Goal: Obtain resource: Obtain resource

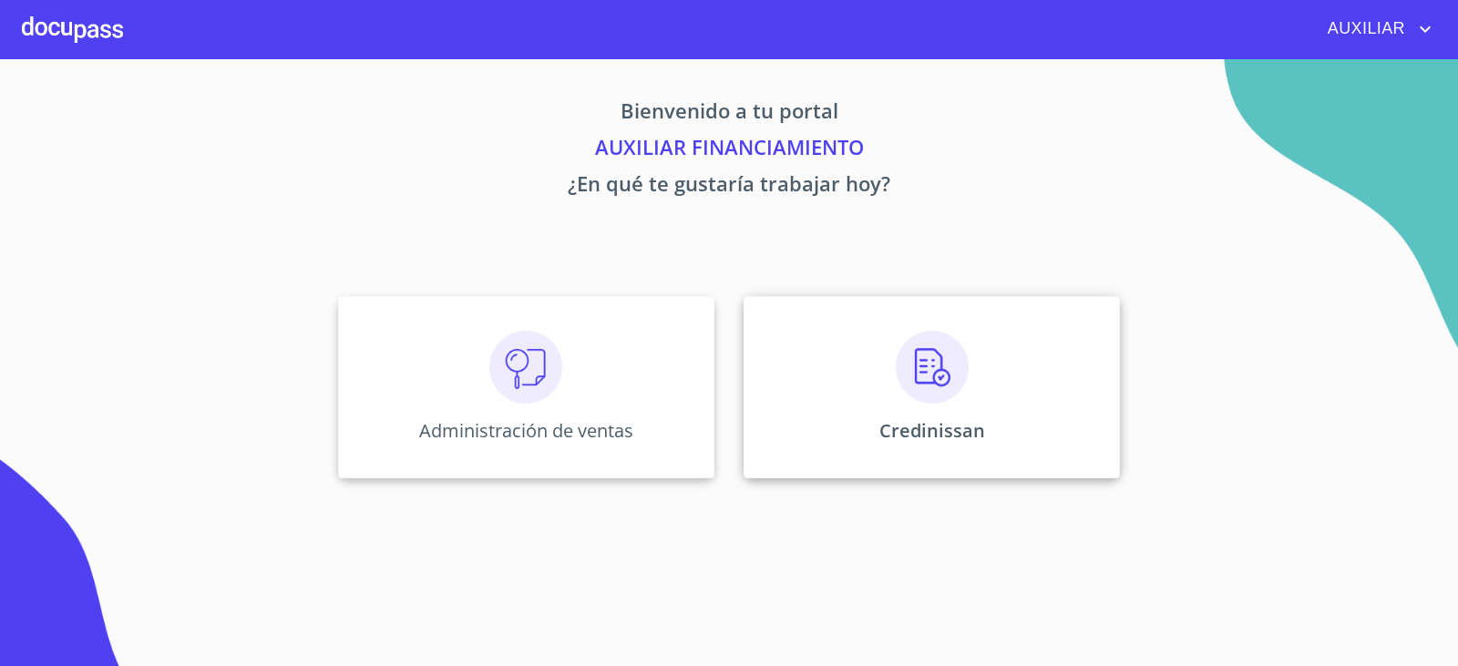
click at [850, 425] on div "Credinissan" at bounding box center [931, 387] width 376 height 182
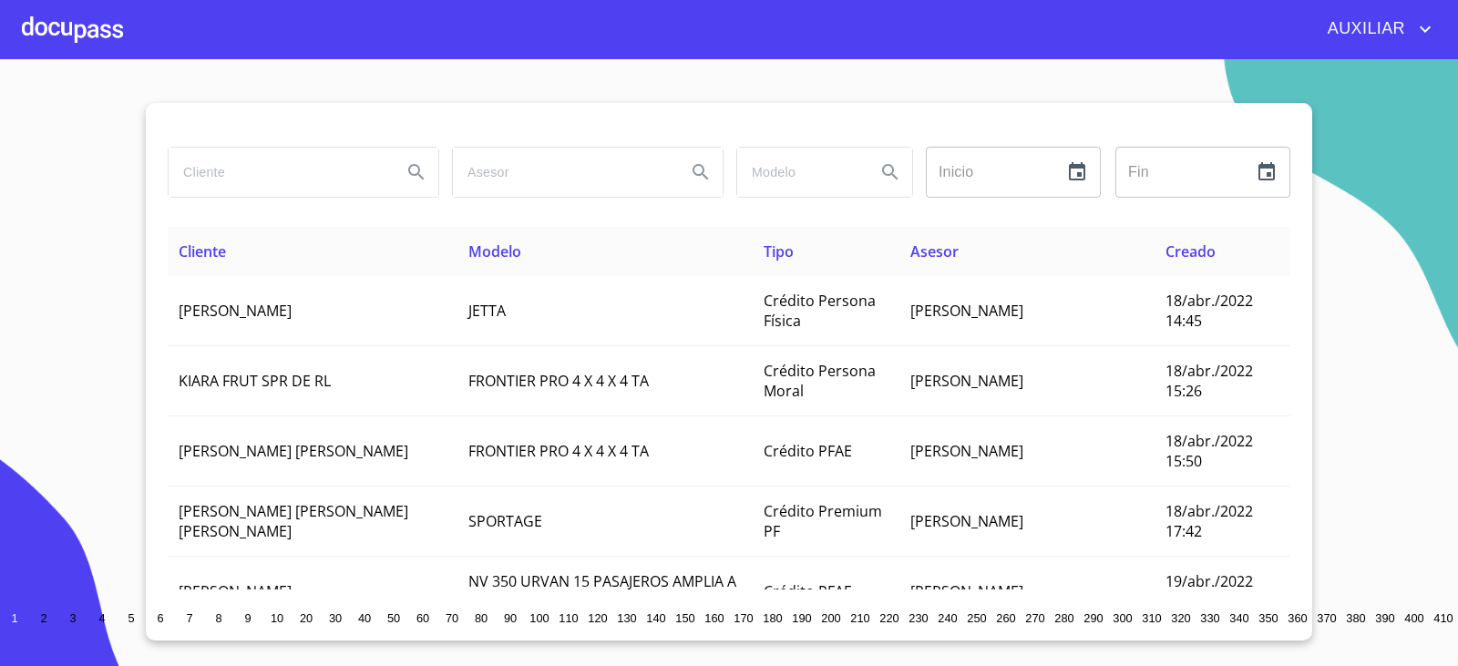
click at [355, 154] on input "search" at bounding box center [278, 172] width 219 height 49
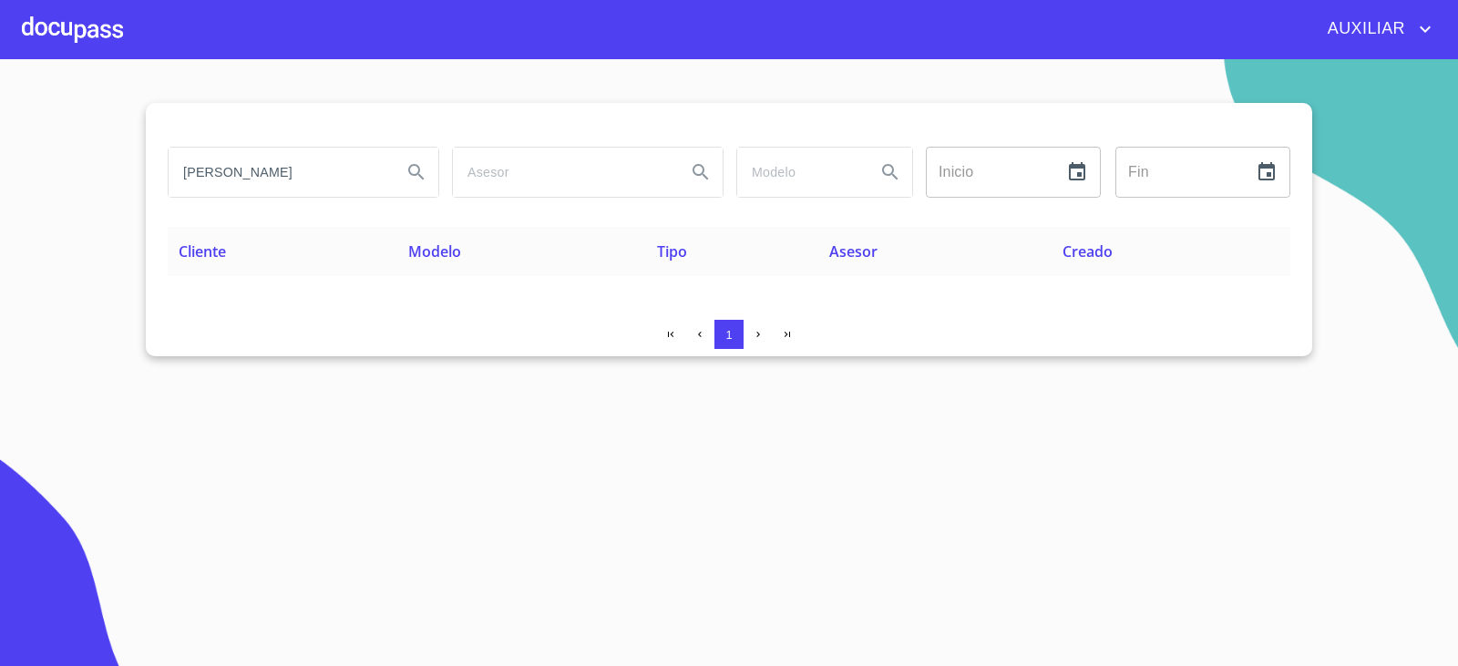
click at [237, 183] on input "[PERSON_NAME]" at bounding box center [278, 172] width 219 height 49
type input "[PERSON_NAME]"
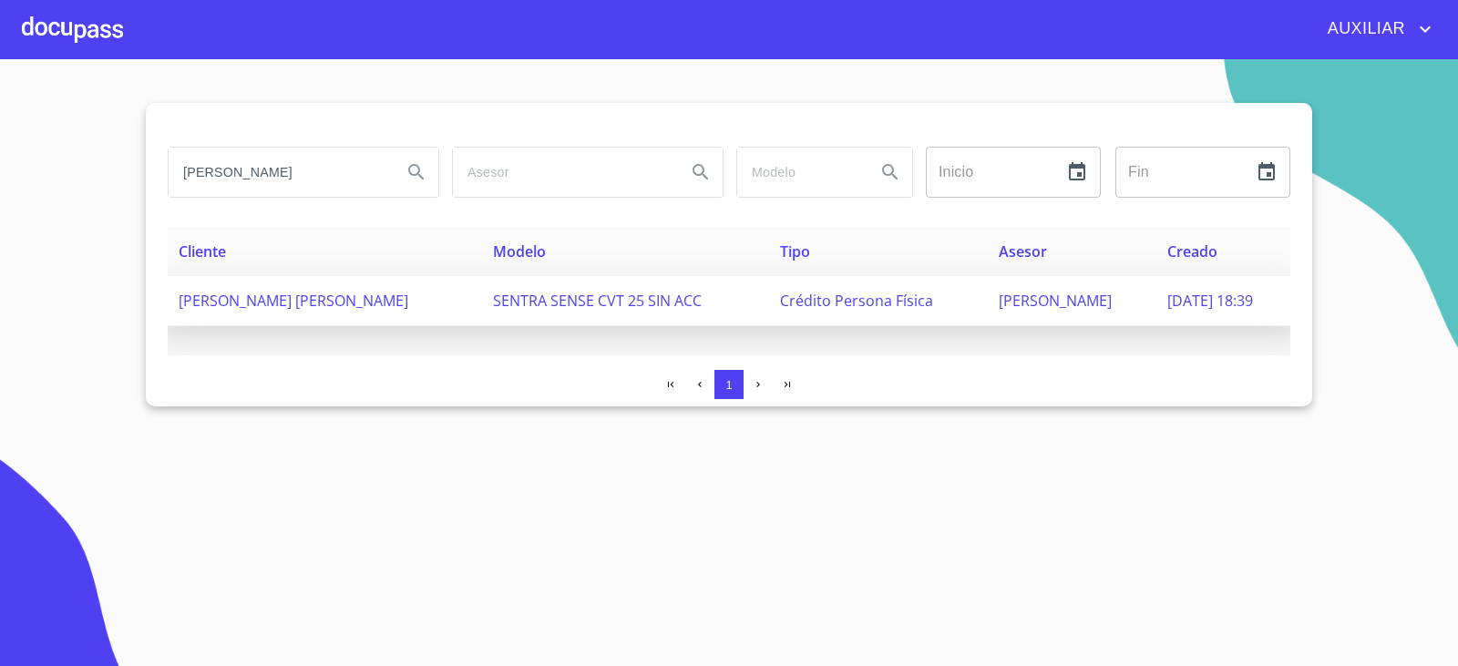
click at [380, 302] on span "[PERSON_NAME] [PERSON_NAME]" at bounding box center [294, 301] width 230 height 20
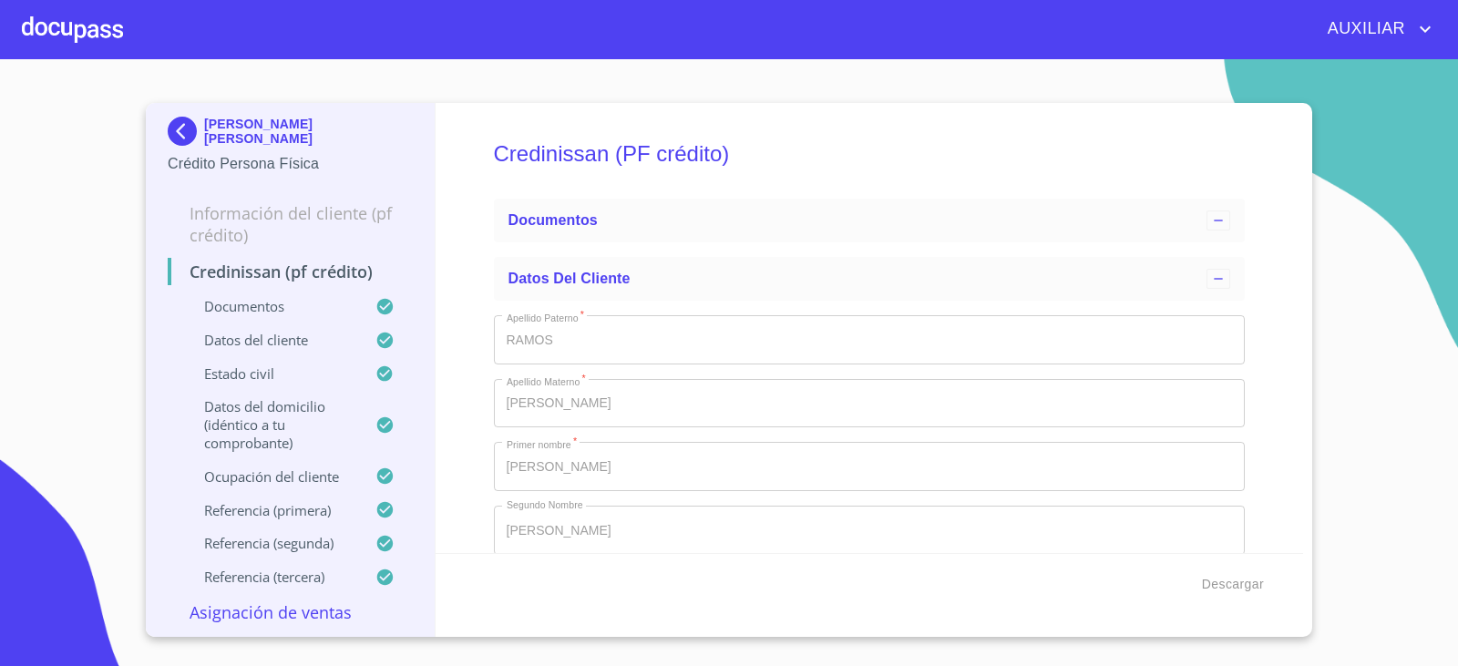
type input "4 de [DATE]. de 1991"
click at [1256, 592] on span "Descargar" at bounding box center [1233, 584] width 62 height 23
